Goal: Information Seeking & Learning: Find specific fact

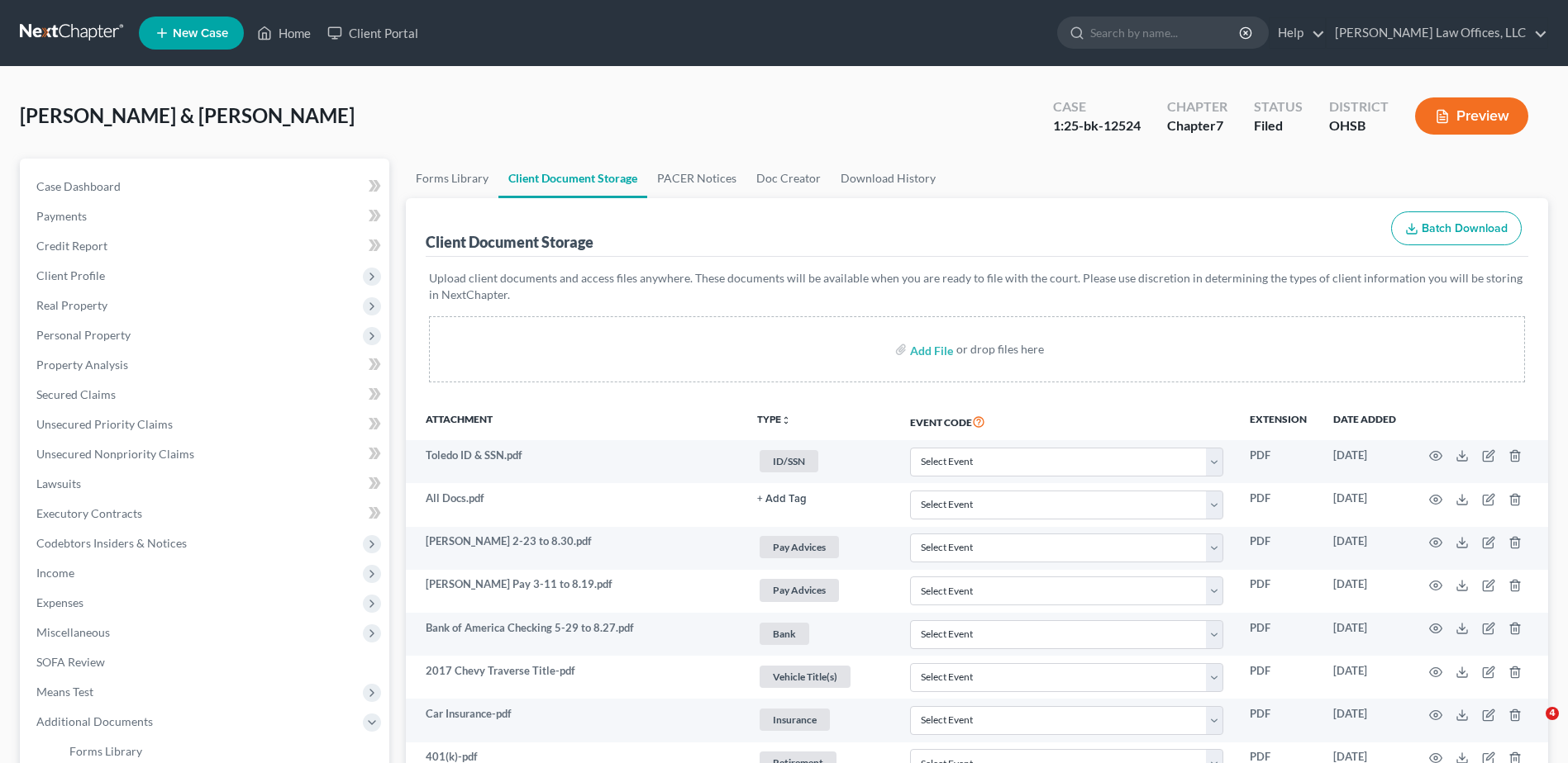
select select "7"
select select "52"
click at [292, 31] on link "Home" at bounding box center [284, 32] width 70 height 30
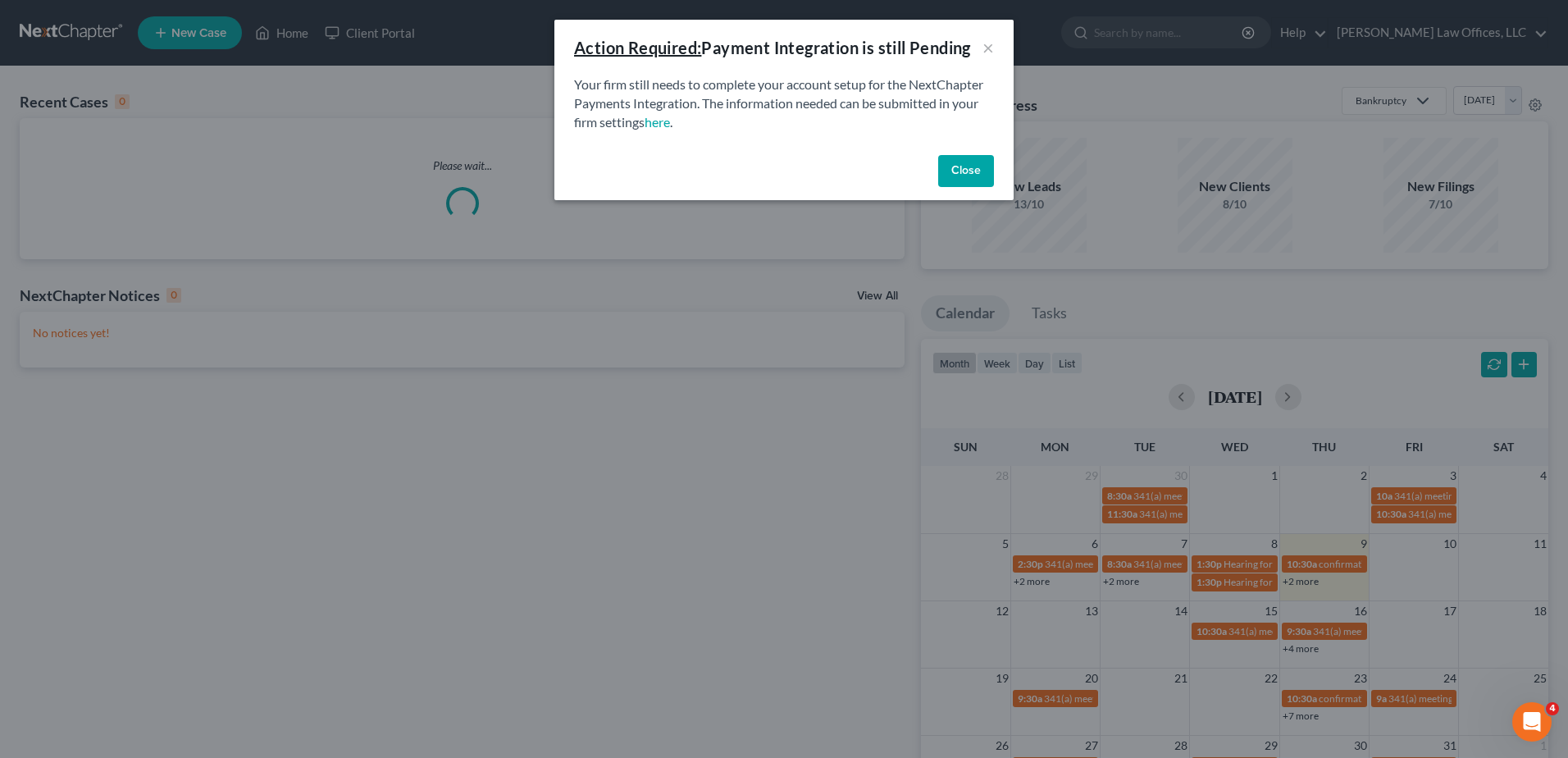
click at [956, 169] on button "Close" at bounding box center [966, 171] width 56 height 33
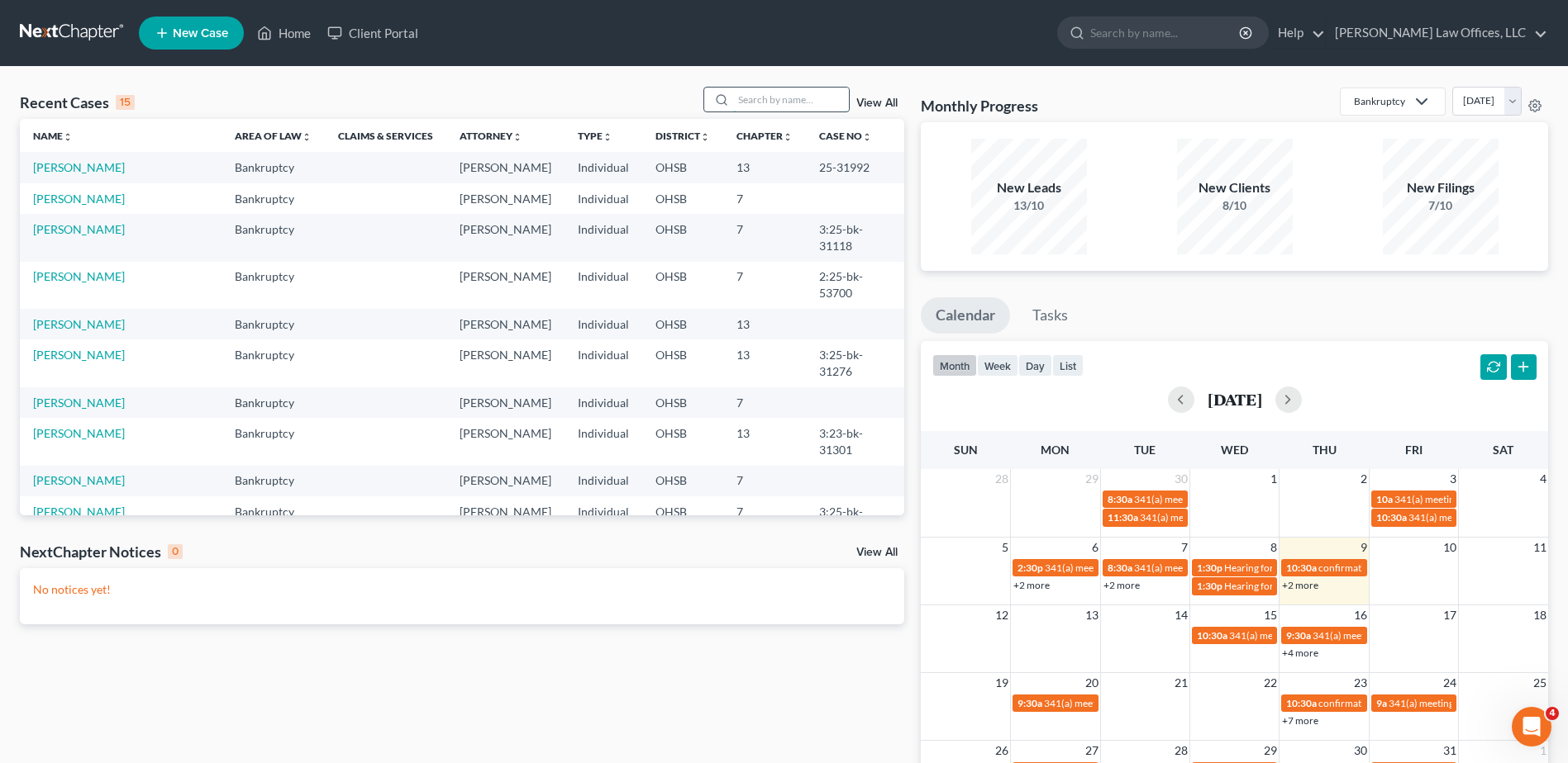
click at [815, 103] on input "search" at bounding box center [791, 99] width 115 height 24
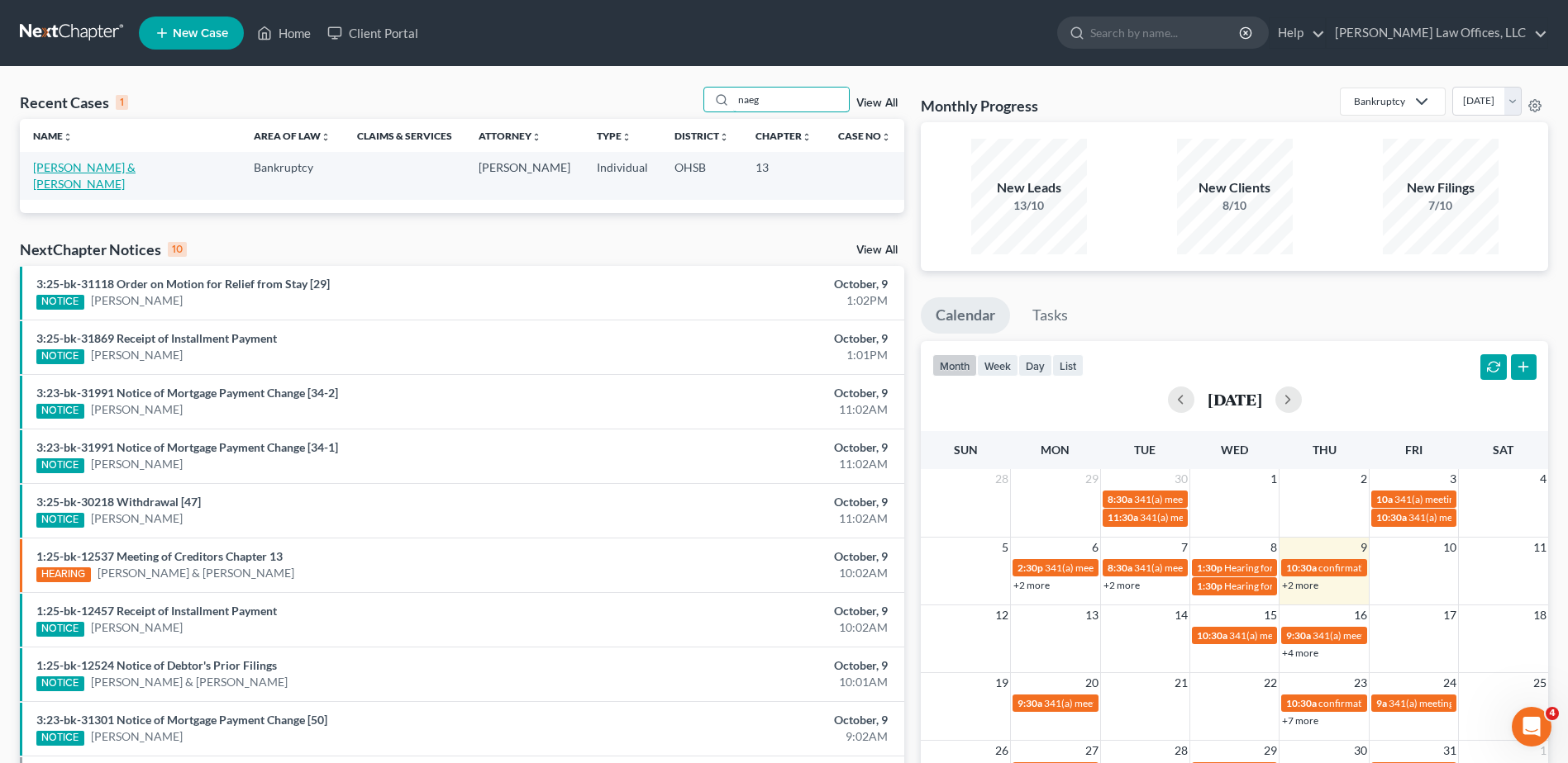
type input "naeg"
click at [124, 169] on link "[PERSON_NAME] & [PERSON_NAME]" at bounding box center [85, 176] width 103 height 31
select select "3"
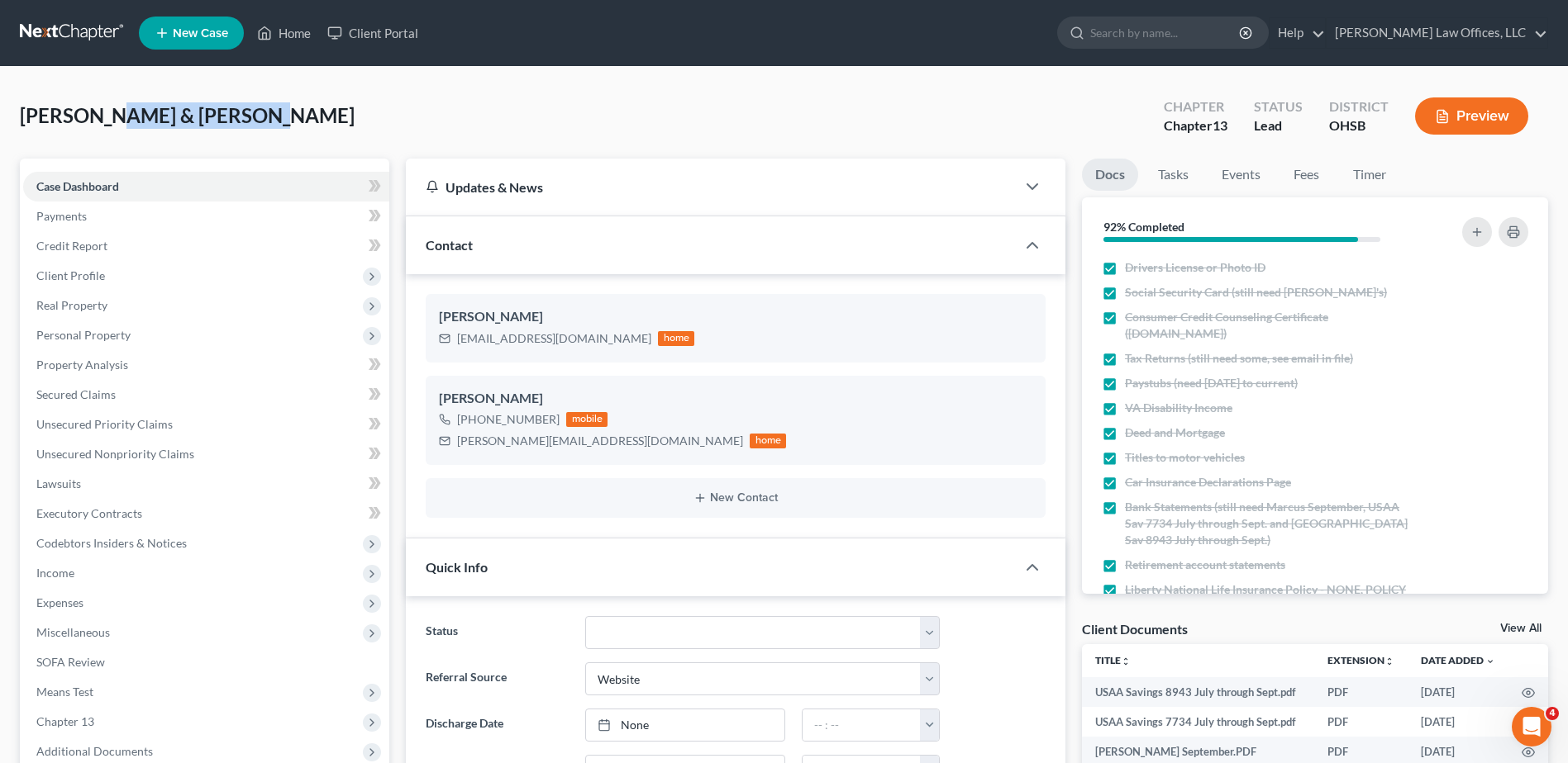
drag, startPoint x: 247, startPoint y: 114, endPoint x: 105, endPoint y: 115, distance: 142.0
click at [105, 115] on span "[PERSON_NAME] & [PERSON_NAME]" at bounding box center [187, 115] width 335 height 24
copy span "[PERSON_NAME] & [PERSON_NAME]"
drag, startPoint x: 585, startPoint y: 337, endPoint x: 456, endPoint y: 336, distance: 129.0
click at [456, 336] on div "[EMAIL_ADDRESS][DOMAIN_NAME] home" at bounding box center [566, 338] width 256 height 21
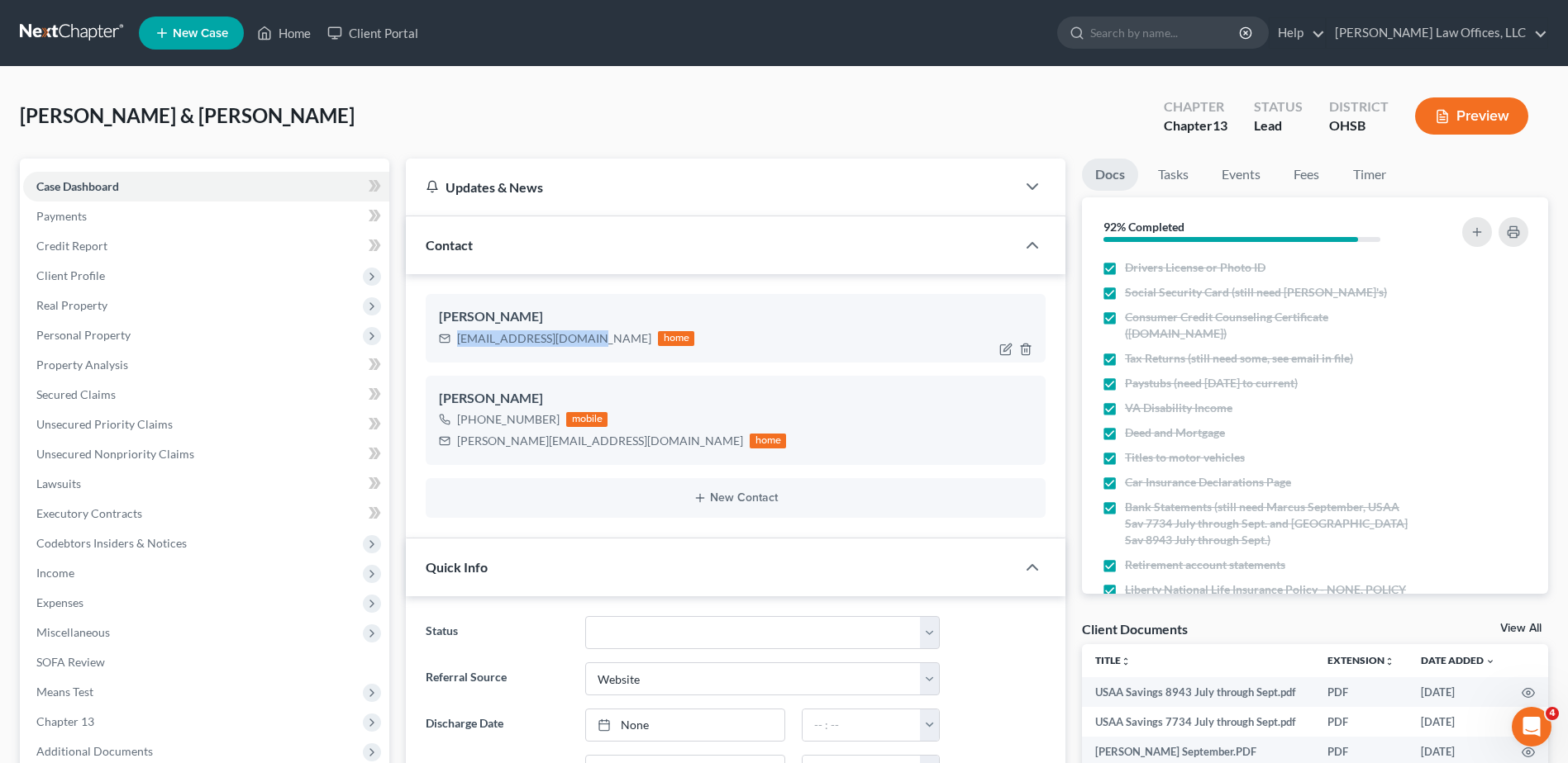
drag, startPoint x: 456, startPoint y: 336, endPoint x: 467, endPoint y: 338, distance: 11.2
copy div "[EMAIL_ADDRESS][DOMAIN_NAME]"
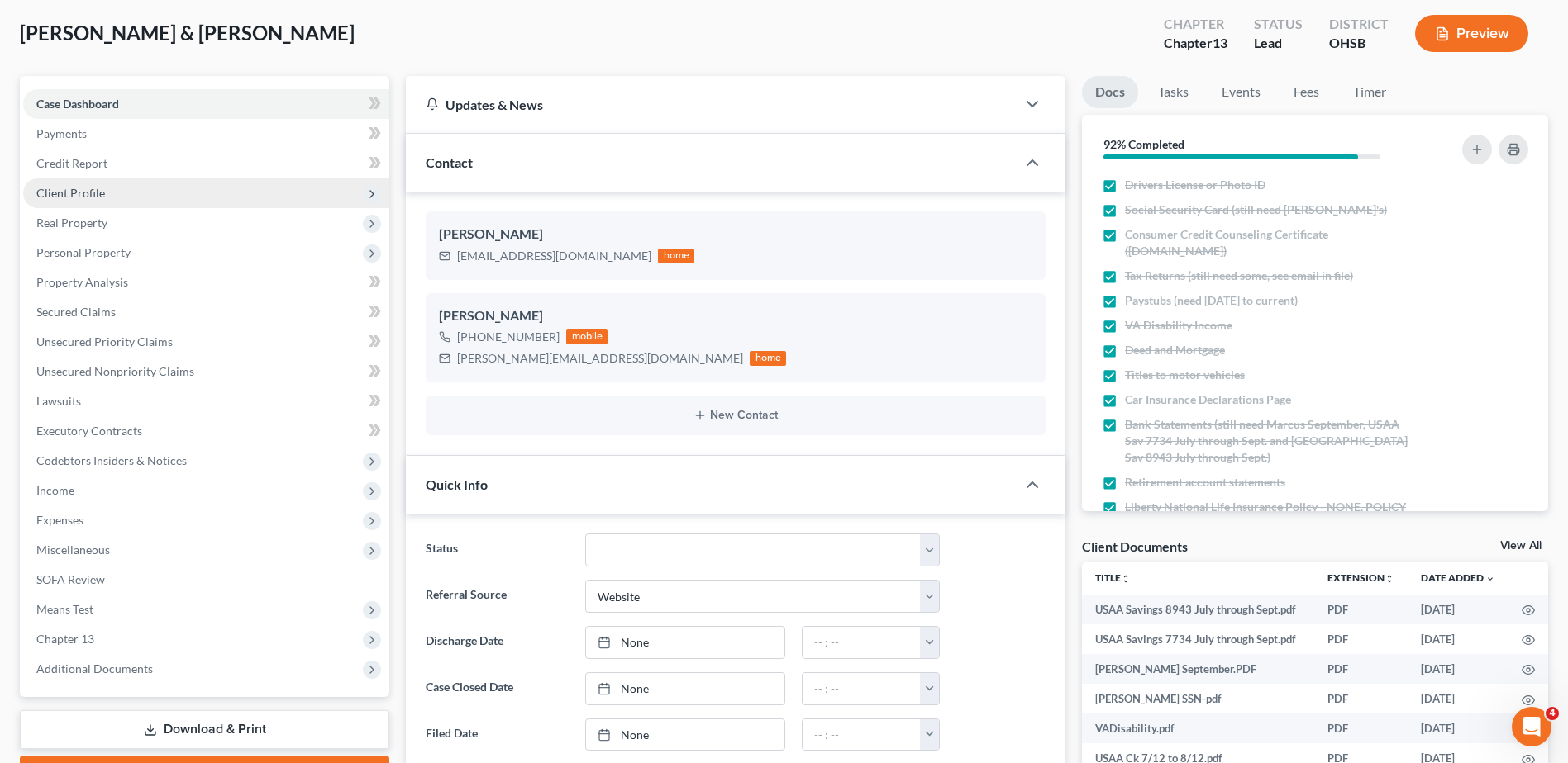
click at [77, 192] on span "Client Profile" at bounding box center [71, 193] width 68 height 14
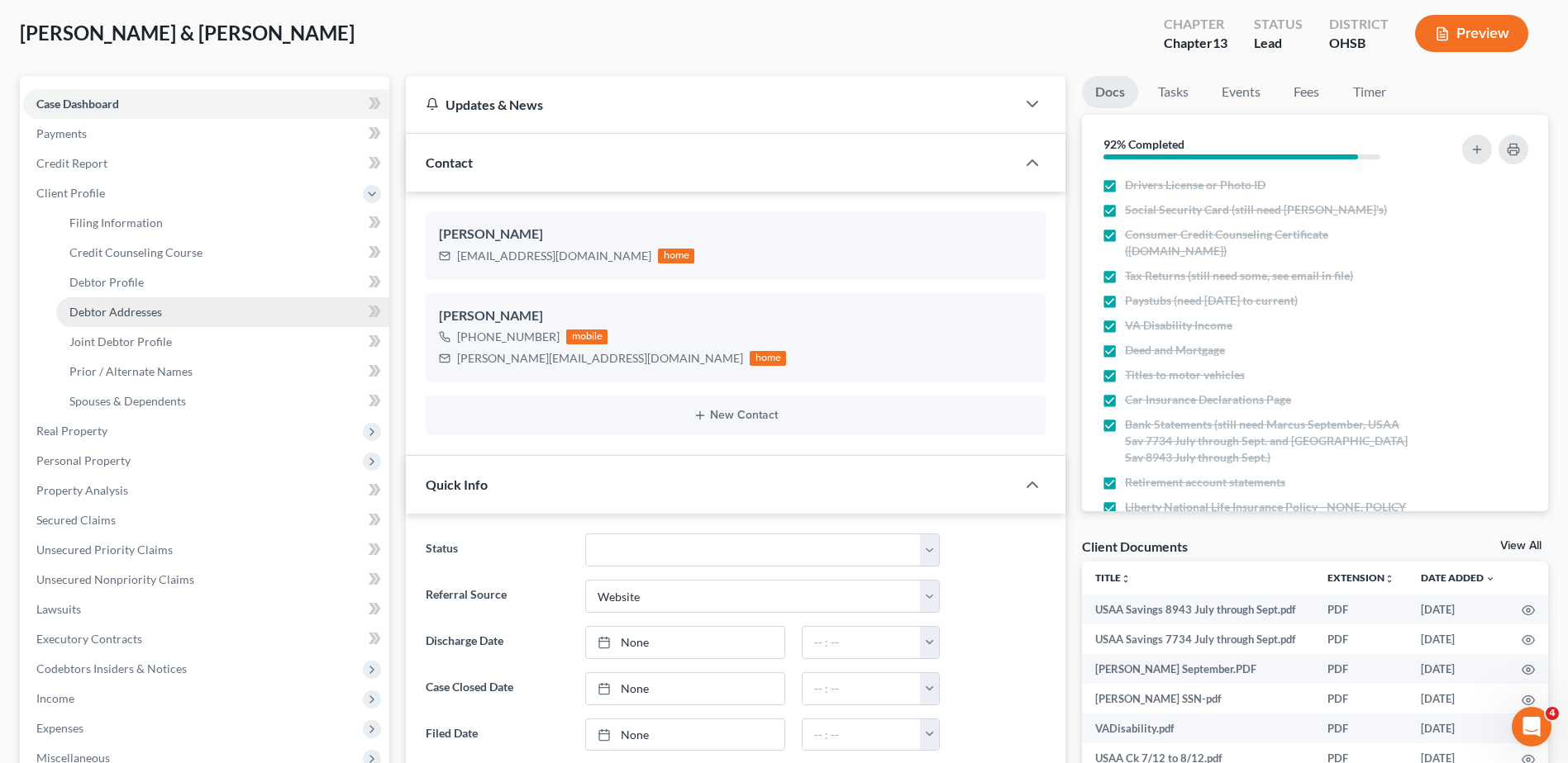
click at [106, 319] on link "Debtor Addresses" at bounding box center [223, 312] width 333 height 30
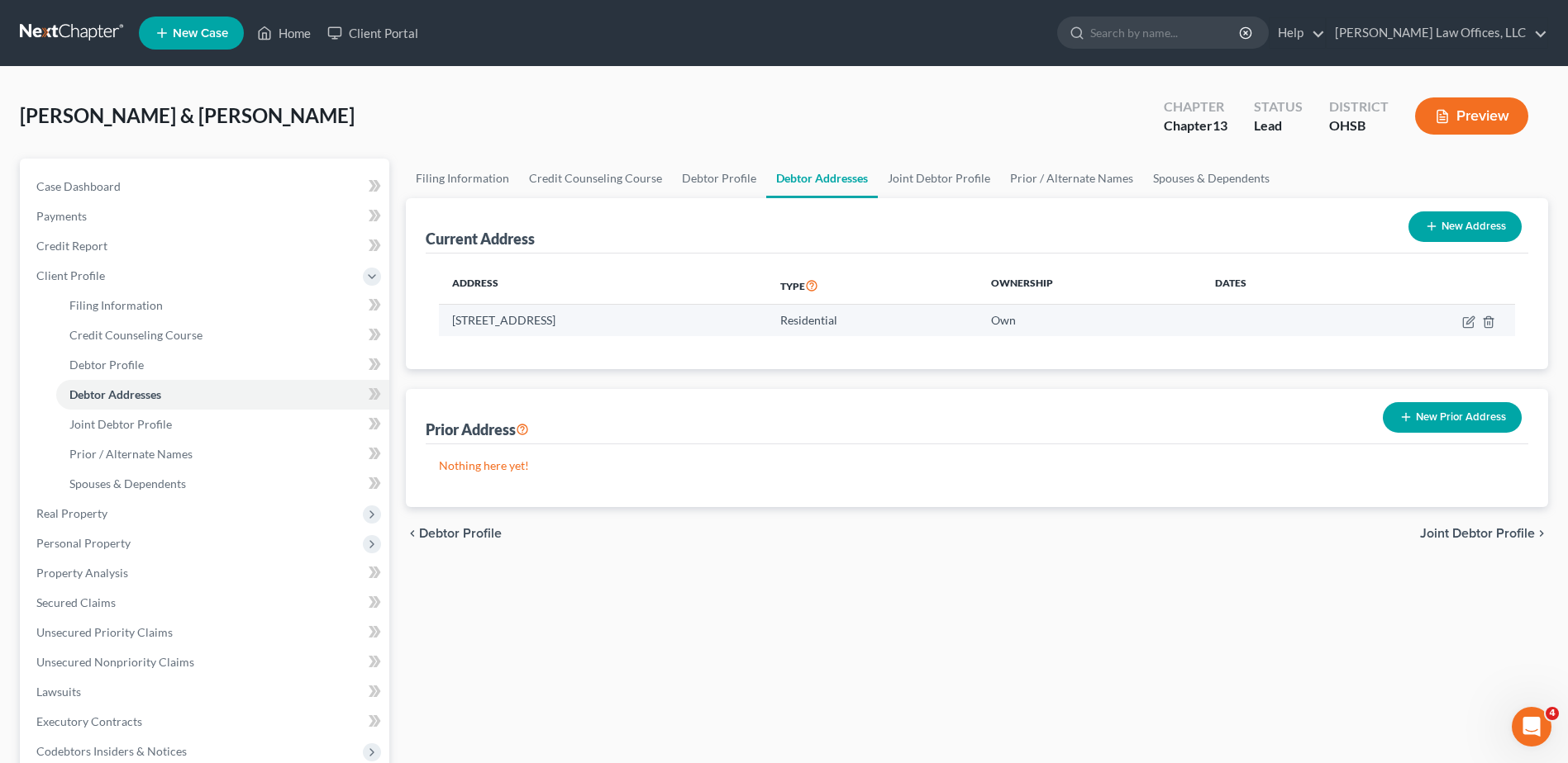
drag, startPoint x: 563, startPoint y: 320, endPoint x: 454, endPoint y: 317, distance: 109.0
click at [454, 317] on td "[STREET_ADDRESS]" at bounding box center [603, 320] width 328 height 32
drag, startPoint x: 454, startPoint y: 317, endPoint x: 466, endPoint y: 320, distance: 12.4
copy td "[STREET_ADDRESS]"
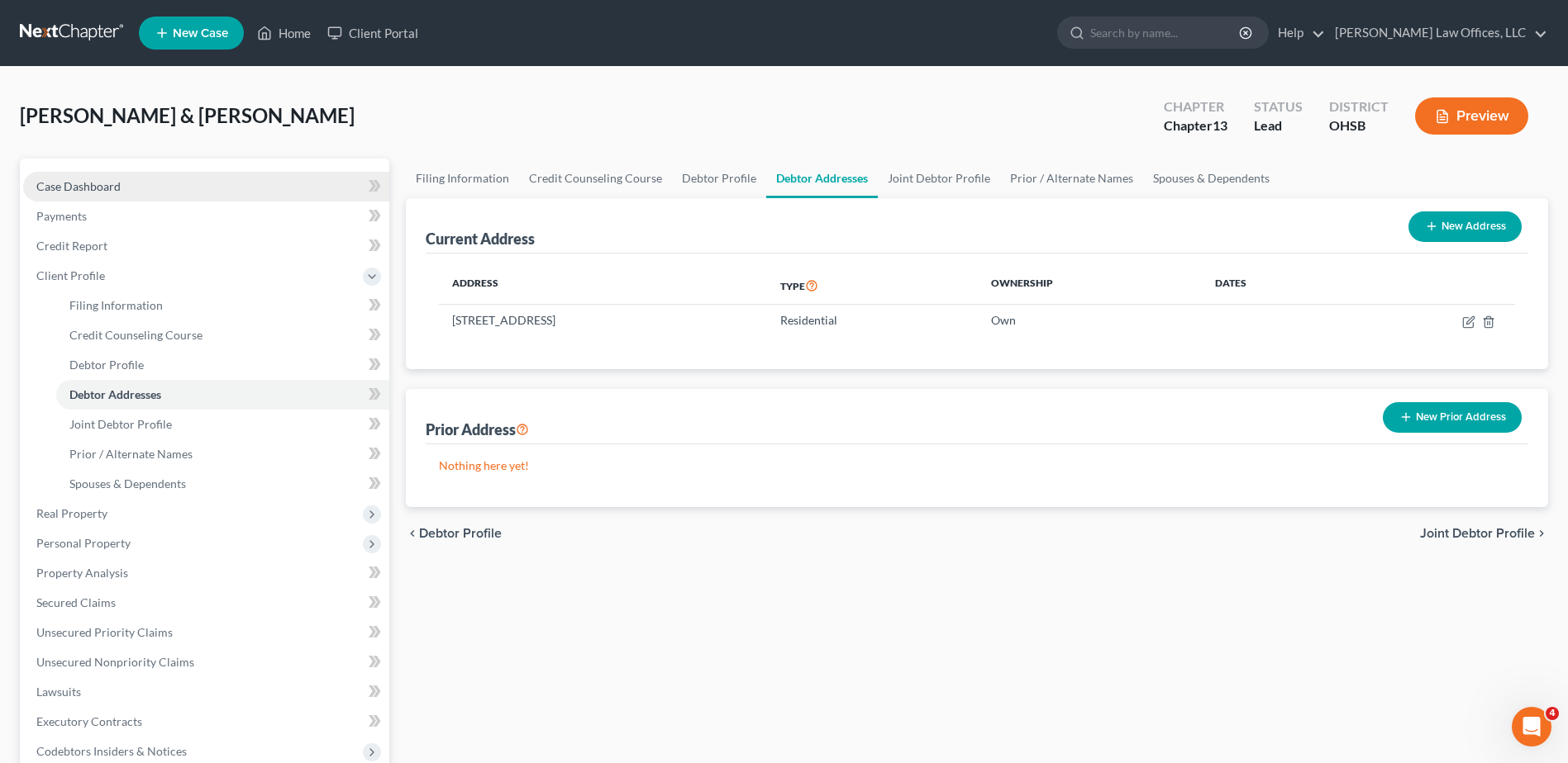
click at [144, 187] on link "Case Dashboard" at bounding box center [206, 186] width 366 height 30
select select "3"
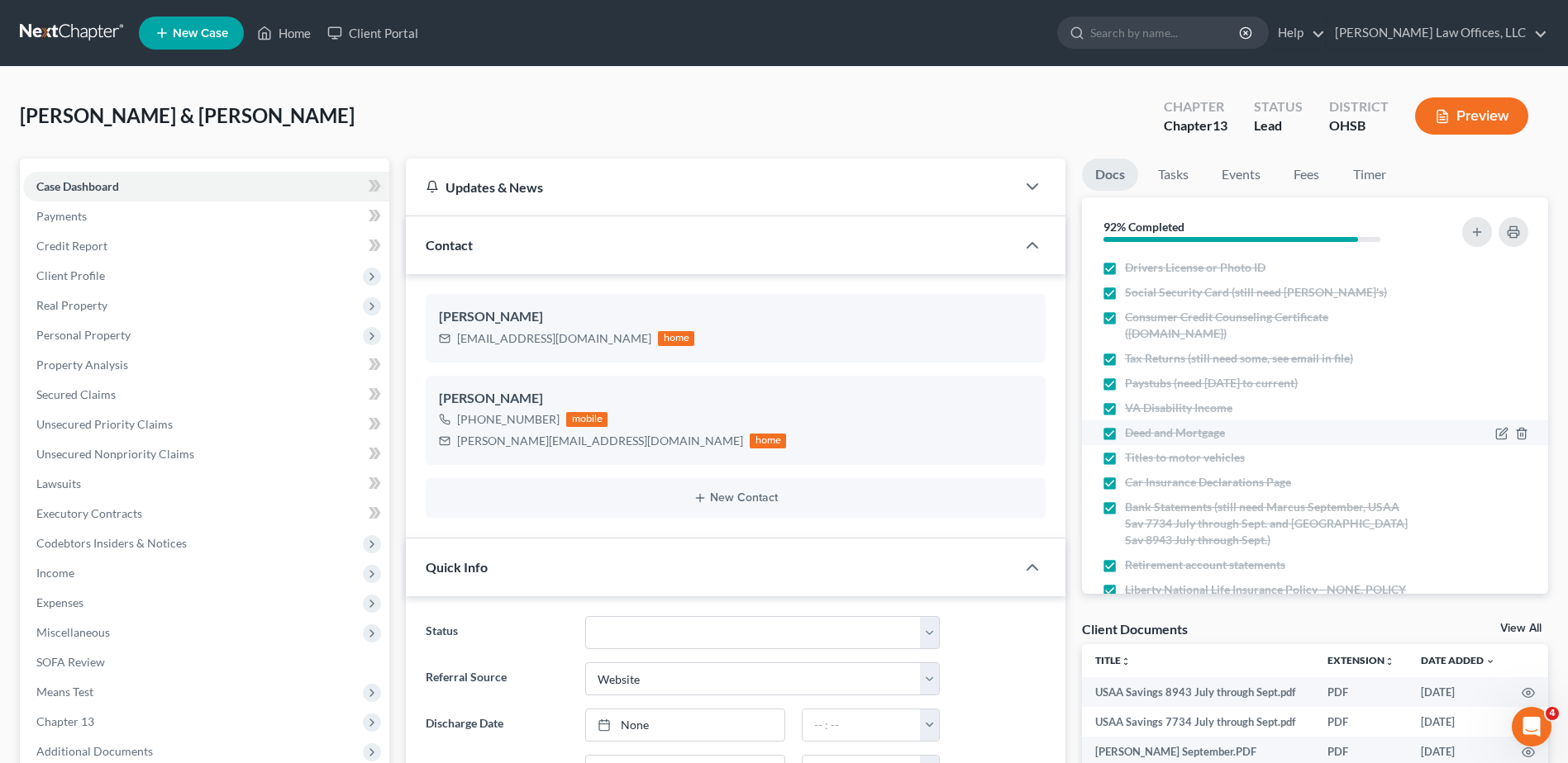
scroll to position [117, 0]
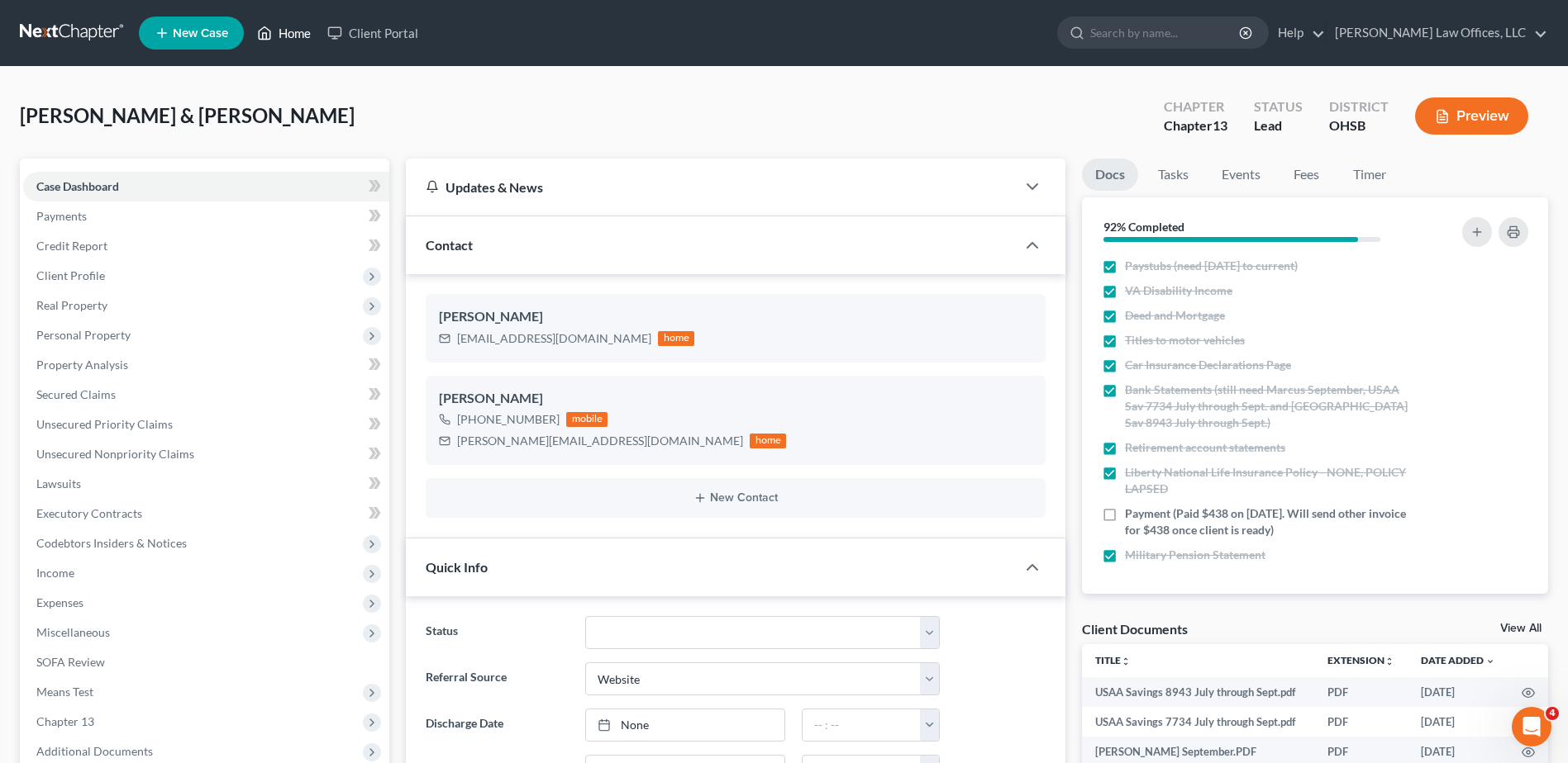
drag, startPoint x: 296, startPoint y: 32, endPoint x: 366, endPoint y: 97, distance: 95.5
click at [296, 32] on link "Home" at bounding box center [284, 32] width 70 height 30
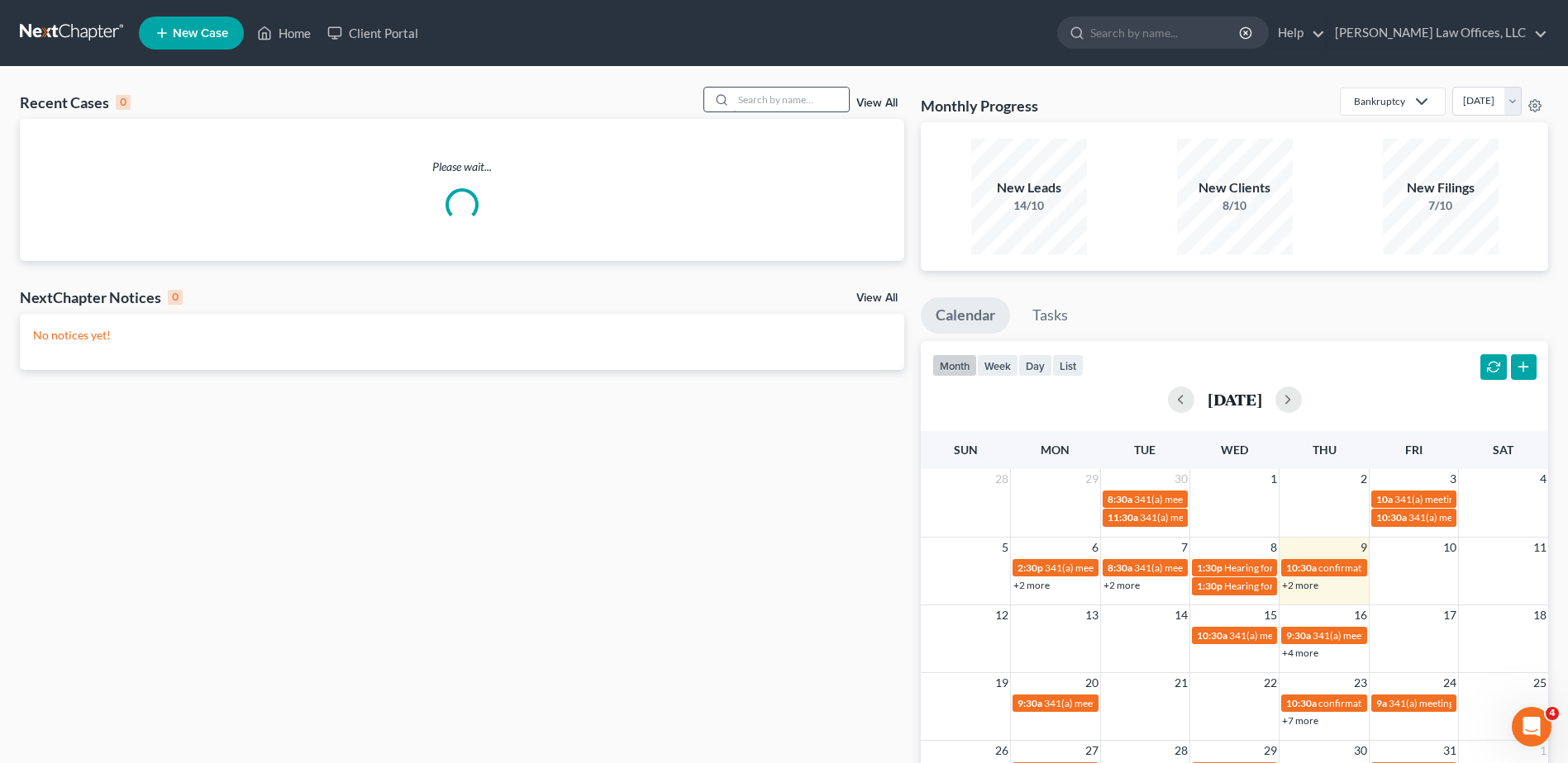
click at [753, 96] on input "search" at bounding box center [791, 99] width 115 height 24
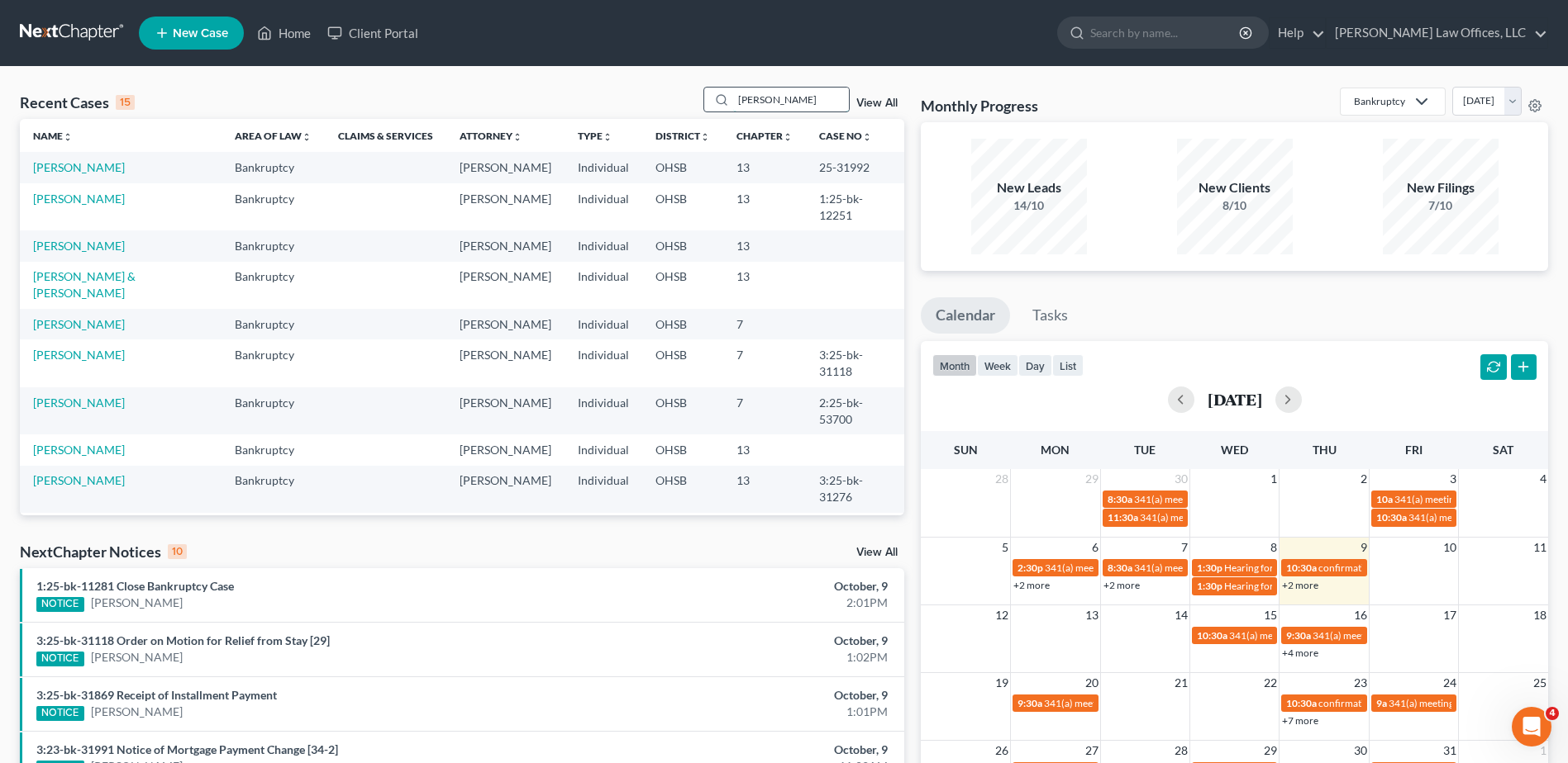
type input "[PERSON_NAME]"
